Goal: Task Accomplishment & Management: Manage account settings

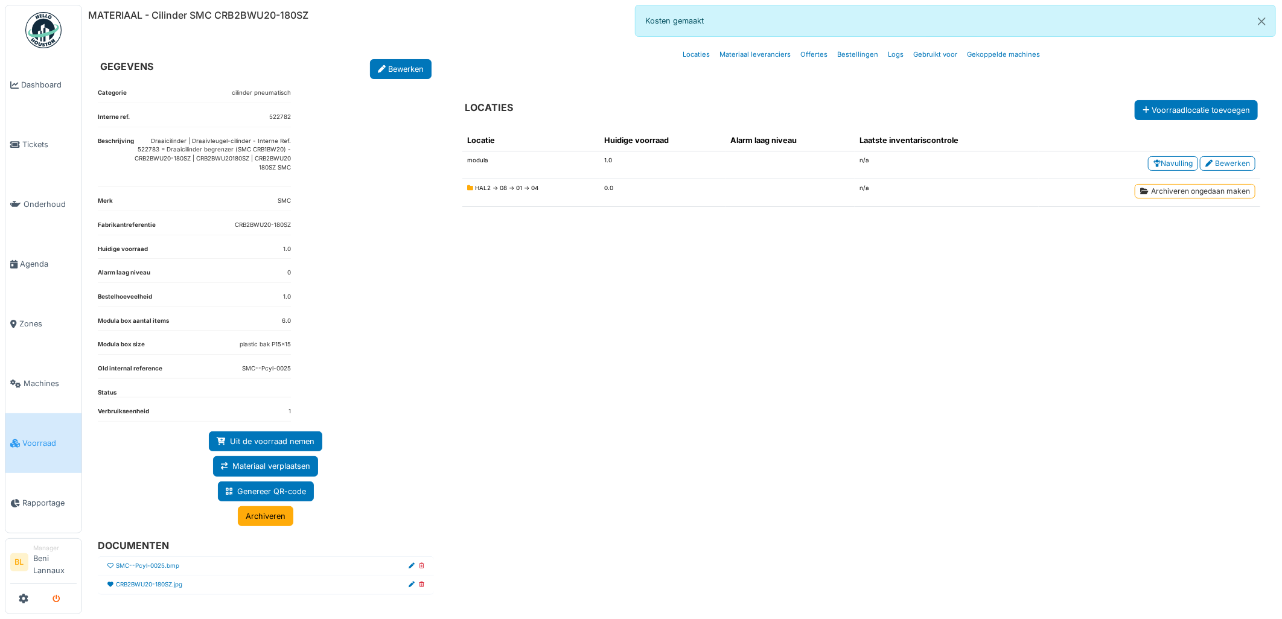
click at [61, 604] on button "submit" at bounding box center [57, 599] width 24 height 20
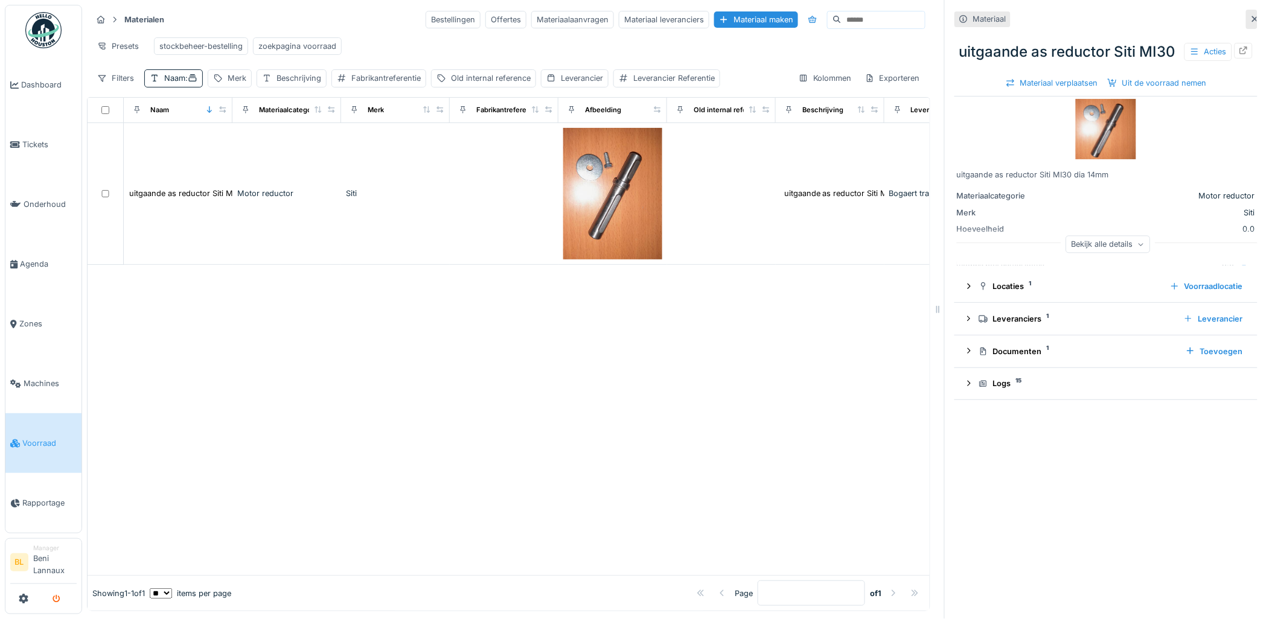
click at [61, 596] on button "submit" at bounding box center [57, 599] width 24 height 20
